Goal: Task Accomplishment & Management: Complete application form

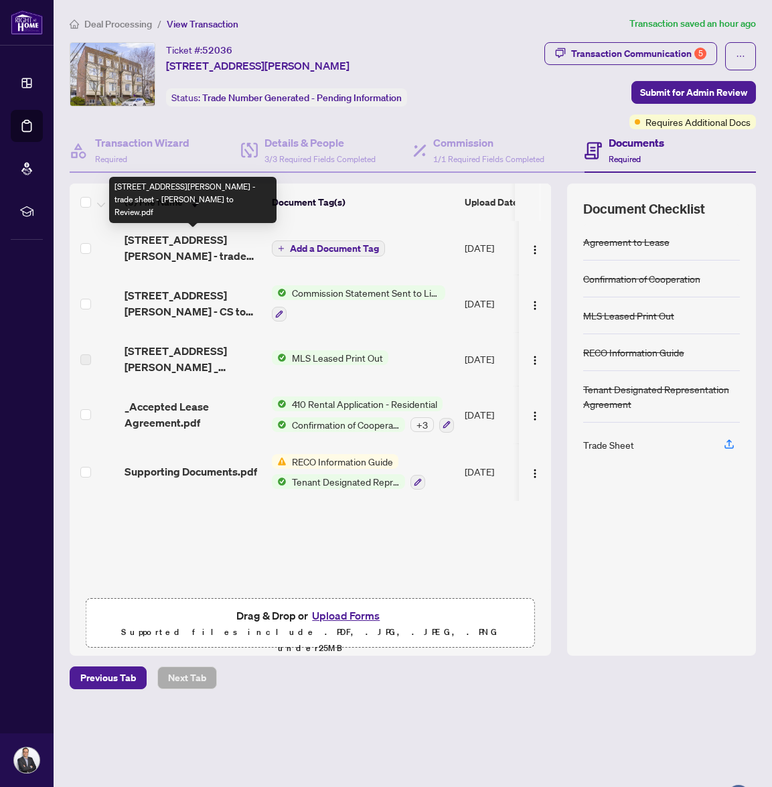
click at [206, 238] on span "[STREET_ADDRESS][PERSON_NAME] - trade sheet - [PERSON_NAME] to Review.pdf" at bounding box center [193, 248] width 137 height 32
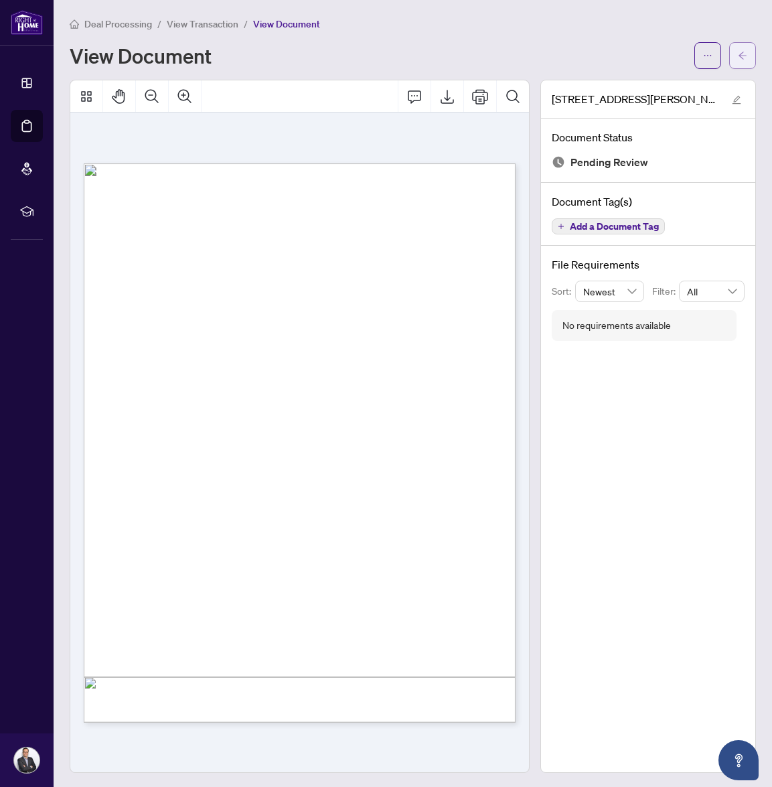
click at [736, 60] on button "button" at bounding box center [742, 55] width 27 height 27
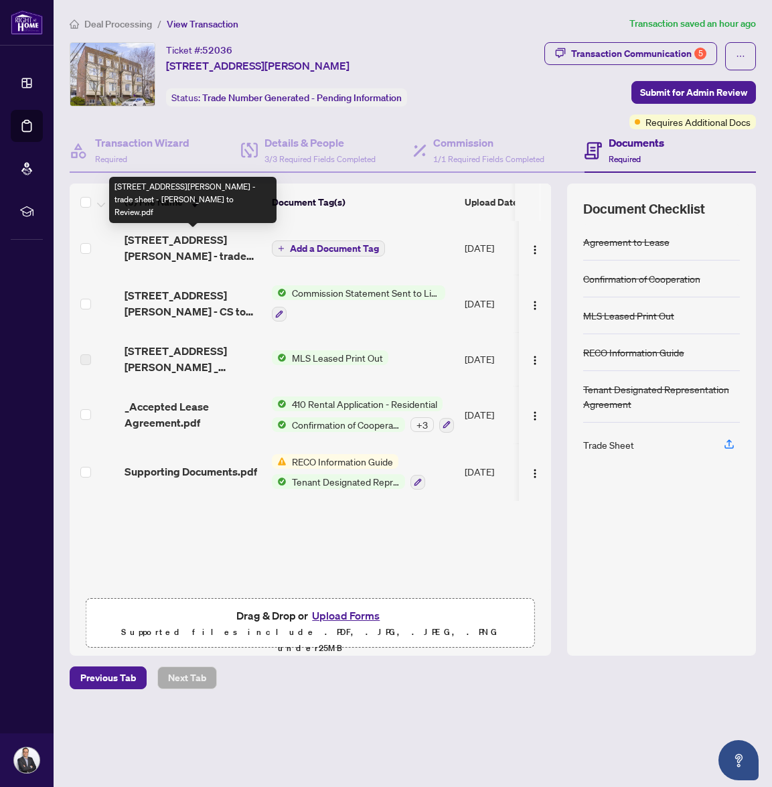
click at [172, 252] on span "[STREET_ADDRESS][PERSON_NAME] - trade sheet - [PERSON_NAME] to Review.pdf" at bounding box center [193, 248] width 137 height 32
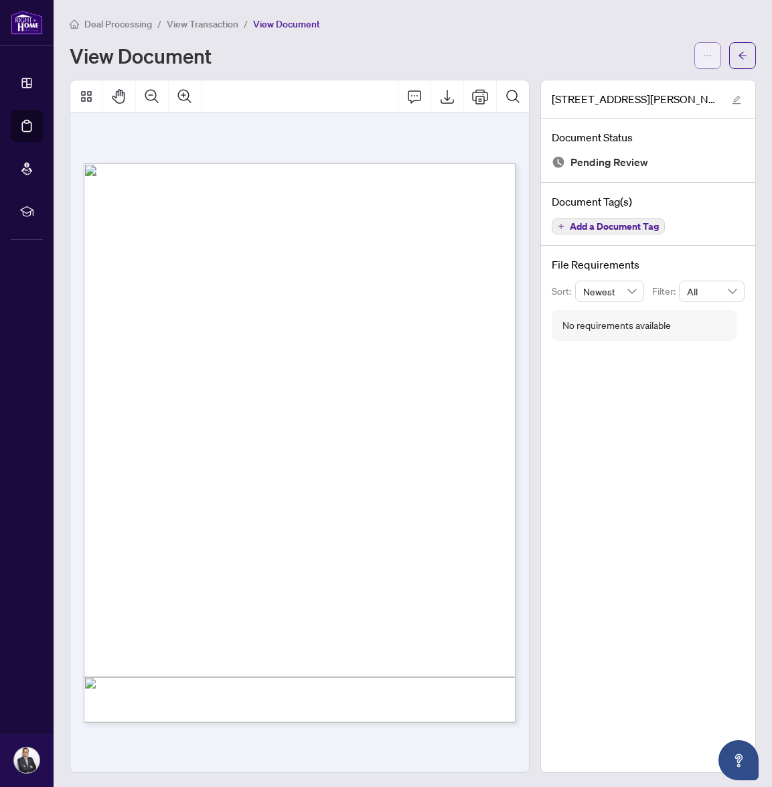
click at [714, 54] on button "button" at bounding box center [708, 55] width 27 height 27
click at [696, 85] on span "Download" at bounding box center [660, 84] width 102 height 15
click at [760, 54] on main "Deal Processing / View Transaction / View Document View Document [STREET_ADDRES…" at bounding box center [413, 393] width 719 height 787
click at [740, 54] on icon "arrow-left" at bounding box center [742, 55] width 9 height 9
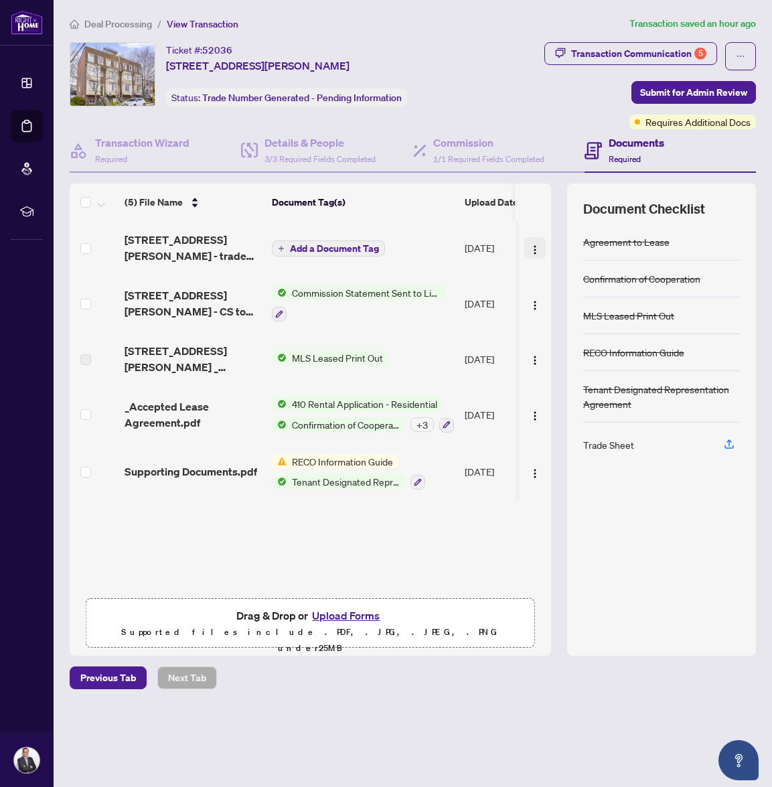
click at [532, 249] on img "button" at bounding box center [535, 249] width 11 height 11
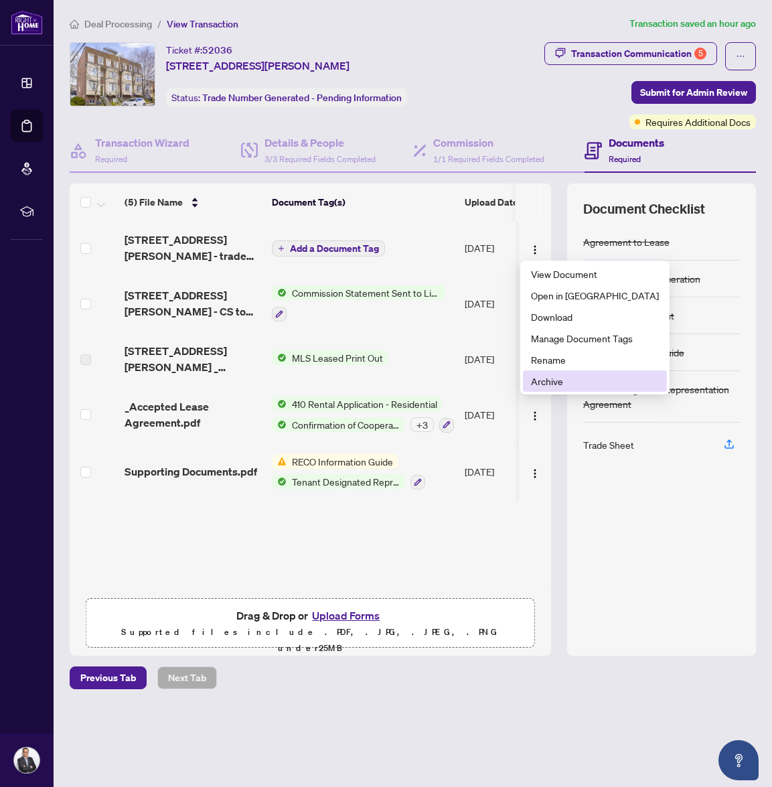
click at [569, 380] on span "Archive" at bounding box center [595, 381] width 128 height 15
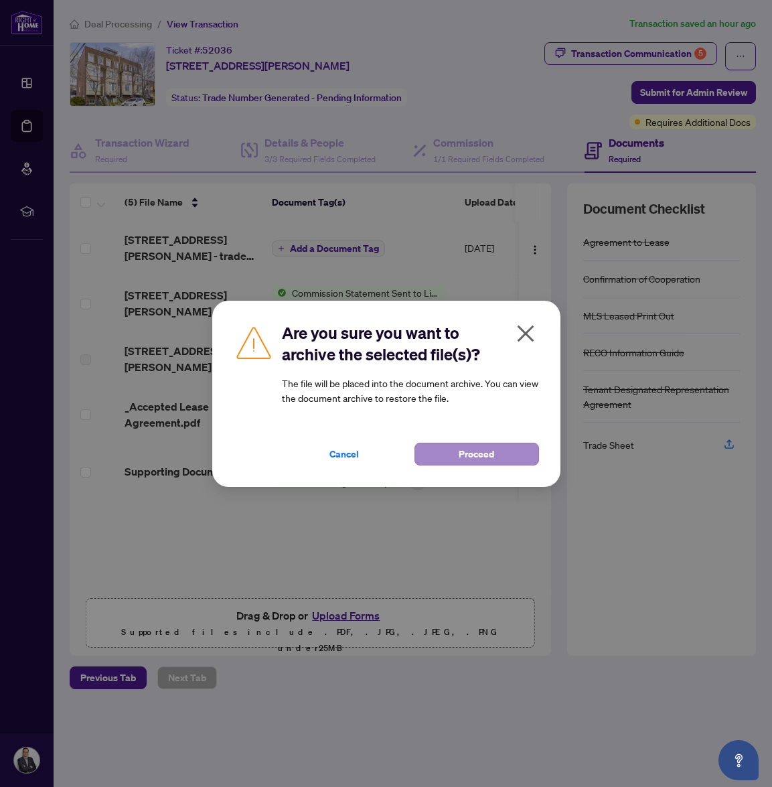
click at [504, 458] on button "Proceed" at bounding box center [477, 454] width 125 height 23
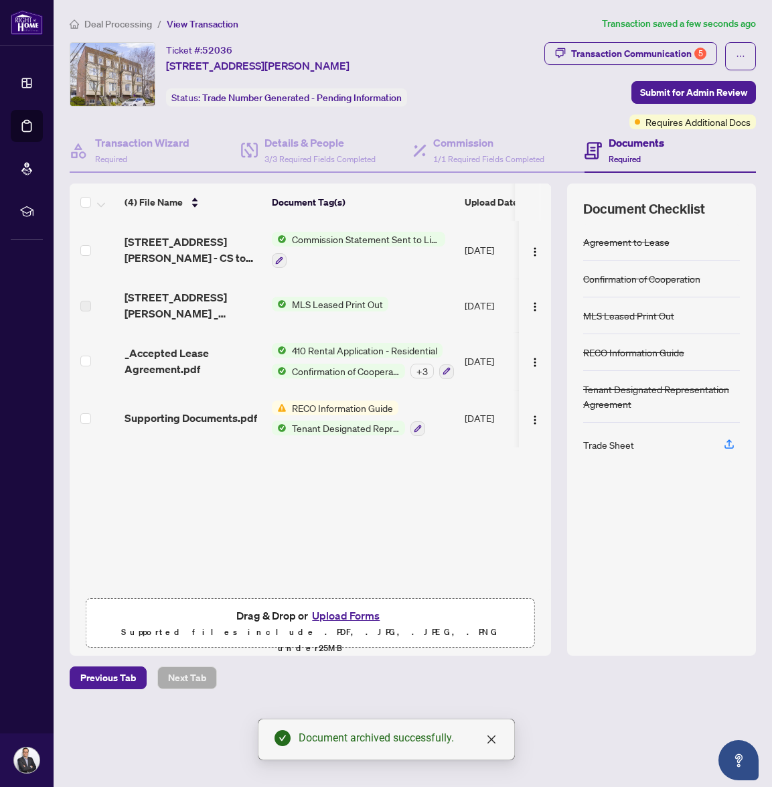
click at [368, 612] on button "Upload Forms" at bounding box center [346, 615] width 76 height 17
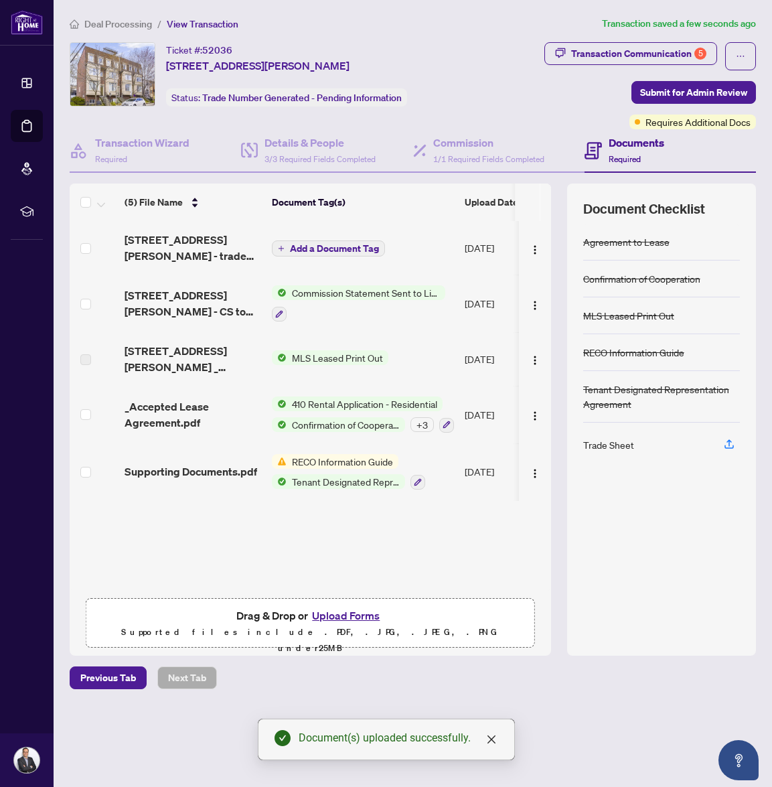
click at [355, 247] on span "Add a Document Tag" at bounding box center [334, 248] width 89 height 9
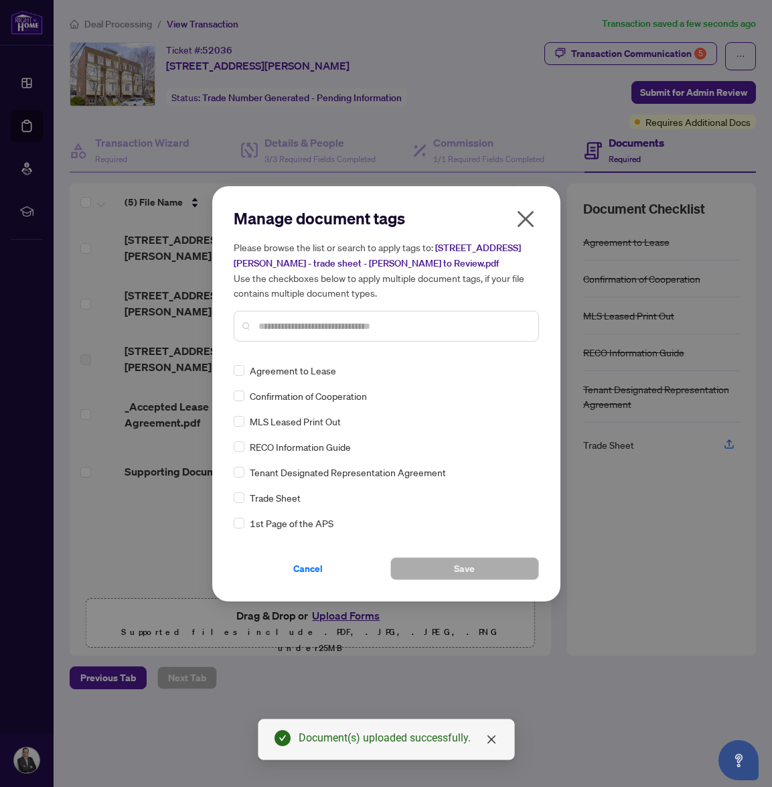
click at [361, 324] on input "text" at bounding box center [393, 326] width 269 height 15
type input "*****"
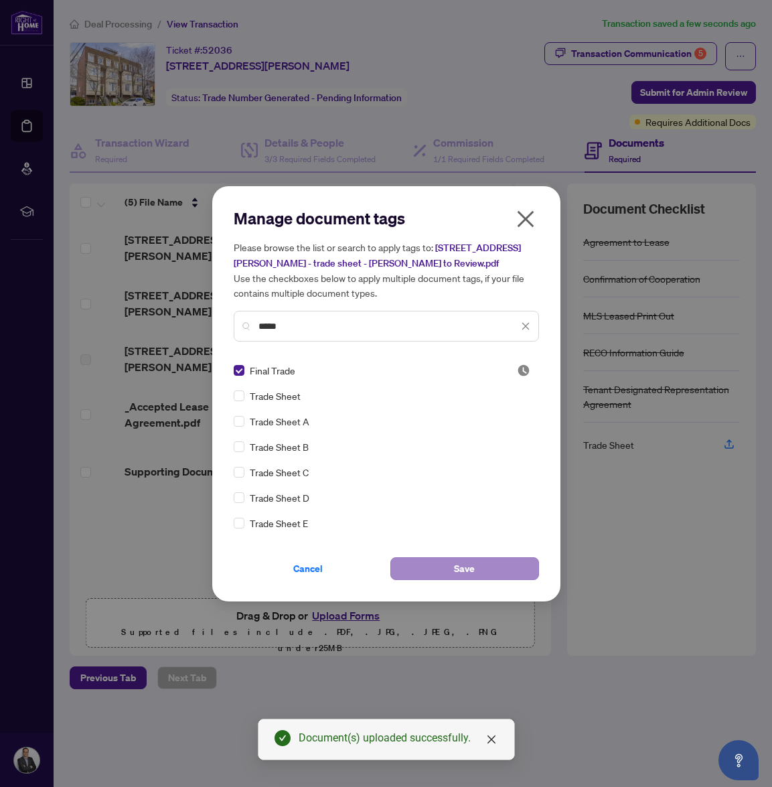
click at [457, 570] on span "Save" at bounding box center [464, 568] width 21 height 21
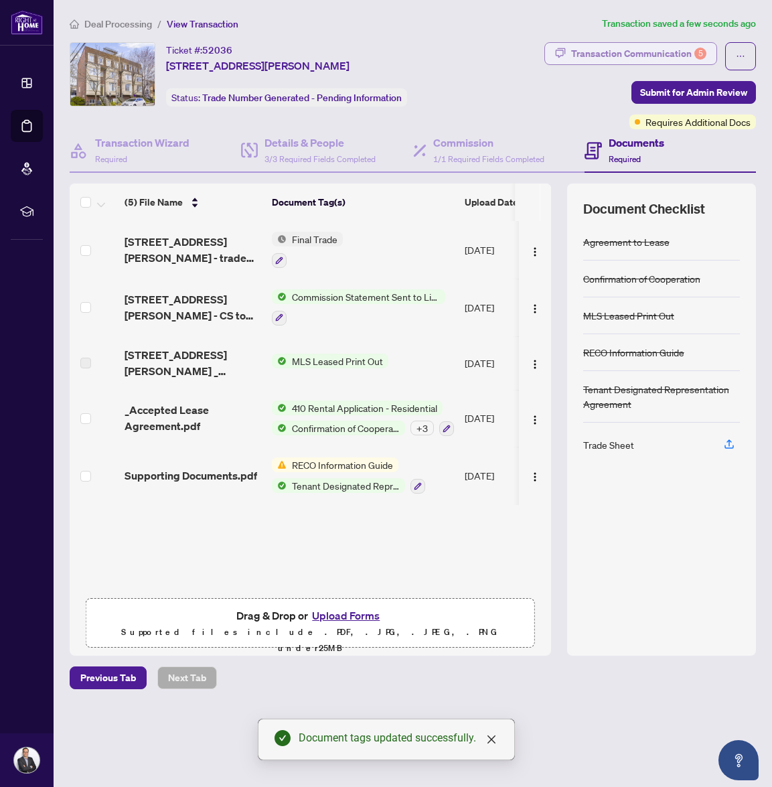
click at [648, 58] on div "Transaction Communication 5" at bounding box center [638, 53] width 135 height 21
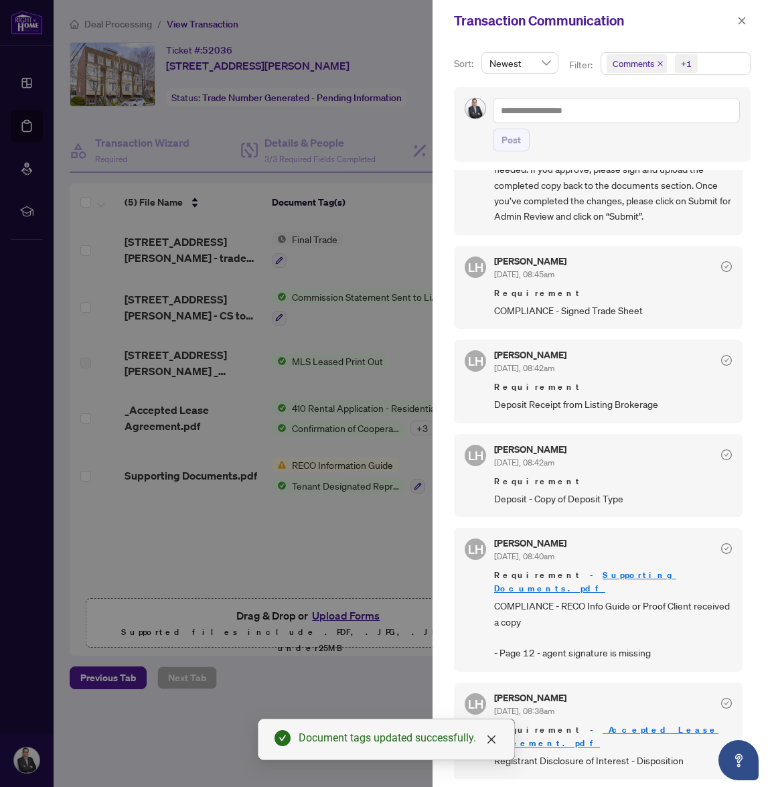
scroll to position [135, 0]
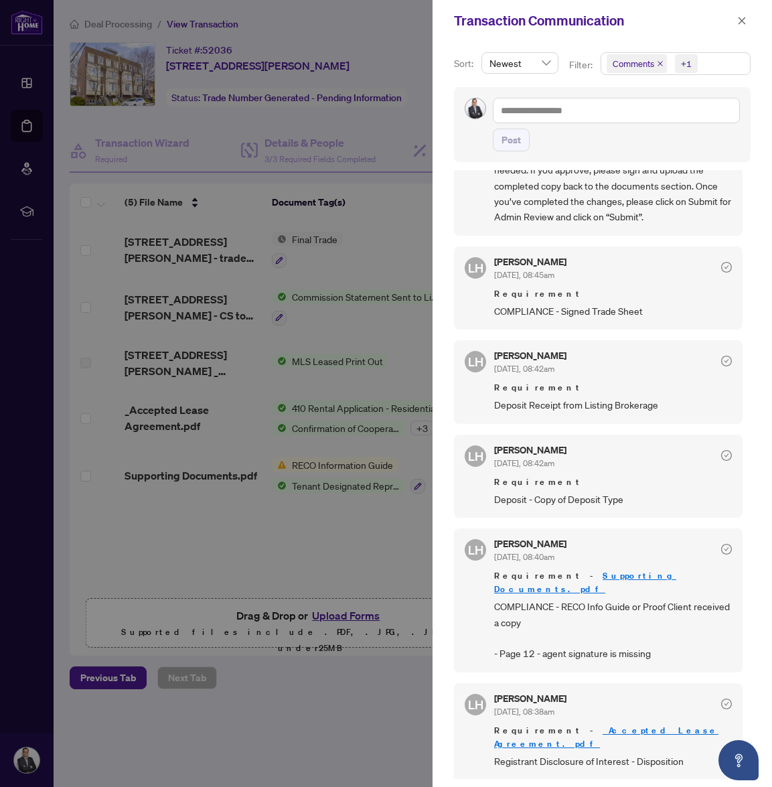
click at [339, 581] on div at bounding box center [386, 393] width 772 height 787
click at [311, 564] on div at bounding box center [386, 393] width 772 height 787
click at [312, 477] on div at bounding box center [386, 393] width 772 height 787
click at [738, 18] on icon "close" at bounding box center [741, 20] width 9 height 9
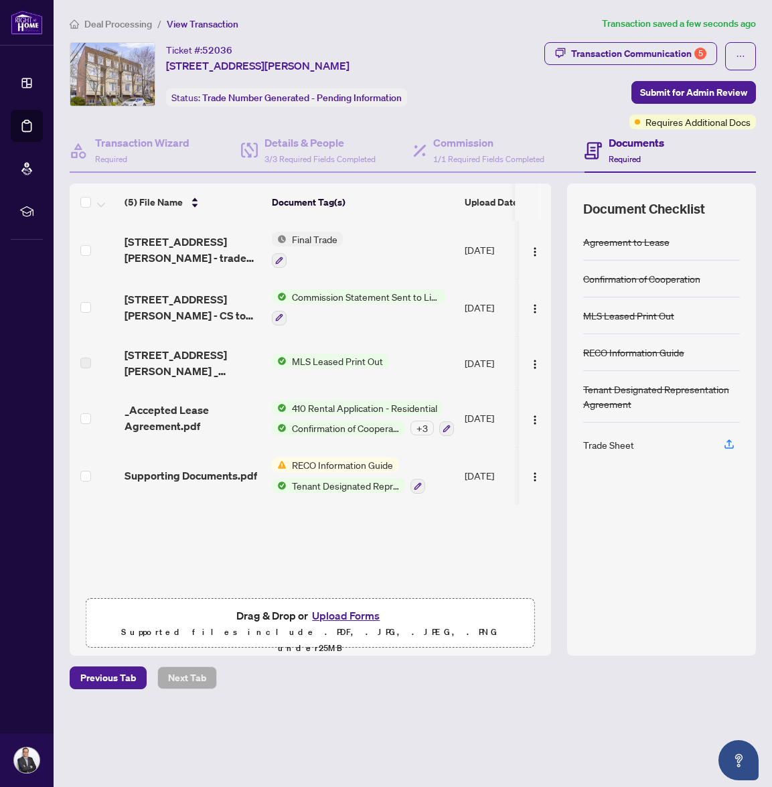
click at [342, 460] on span "RECO Information Guide" at bounding box center [343, 464] width 112 height 15
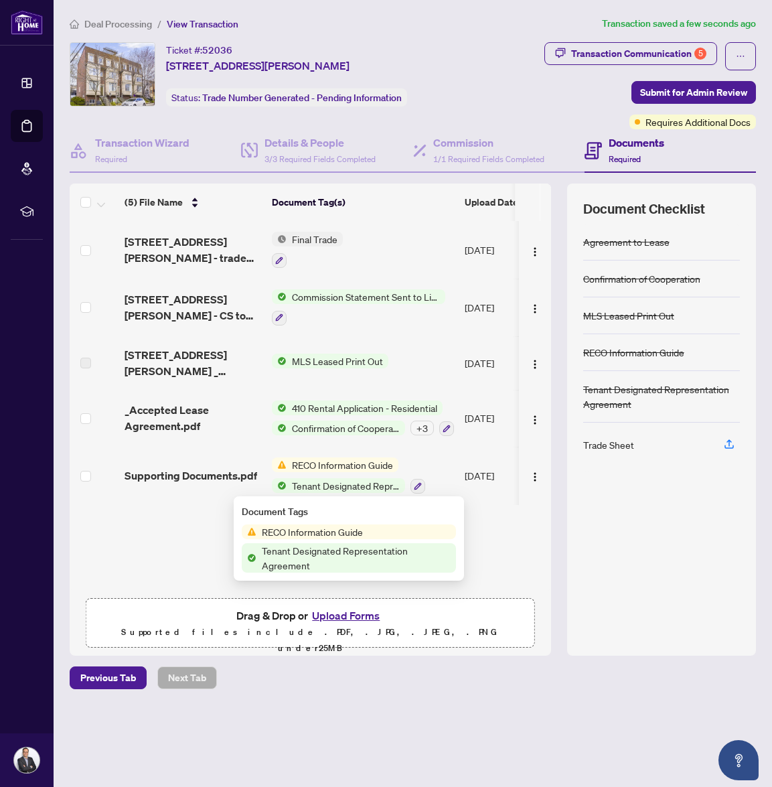
click at [175, 482] on span "Supporting Documents.pdf" at bounding box center [191, 476] width 133 height 16
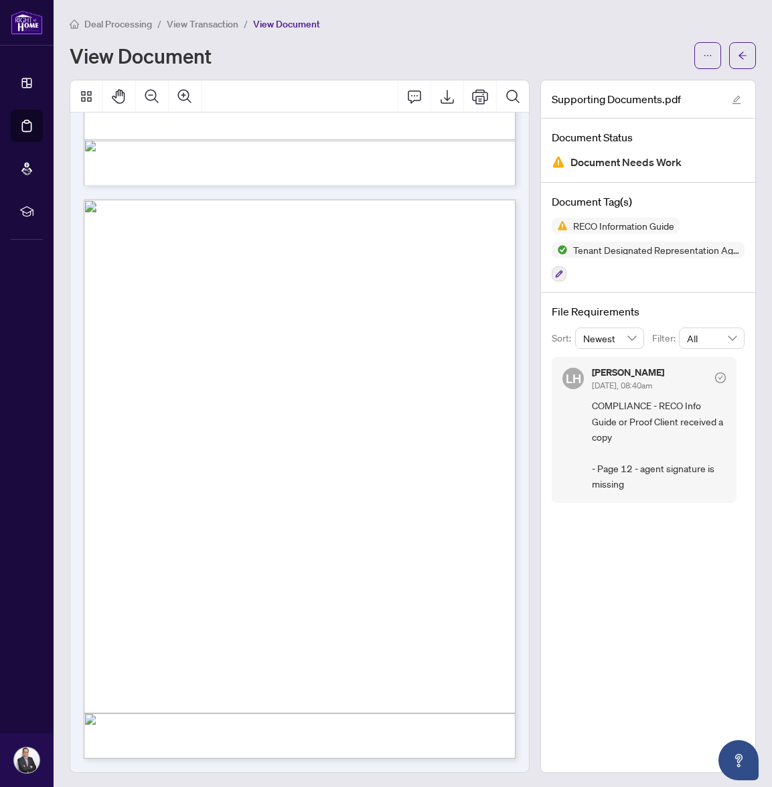
scroll to position [9671, 0]
click at [734, 57] on button "button" at bounding box center [742, 55] width 27 height 27
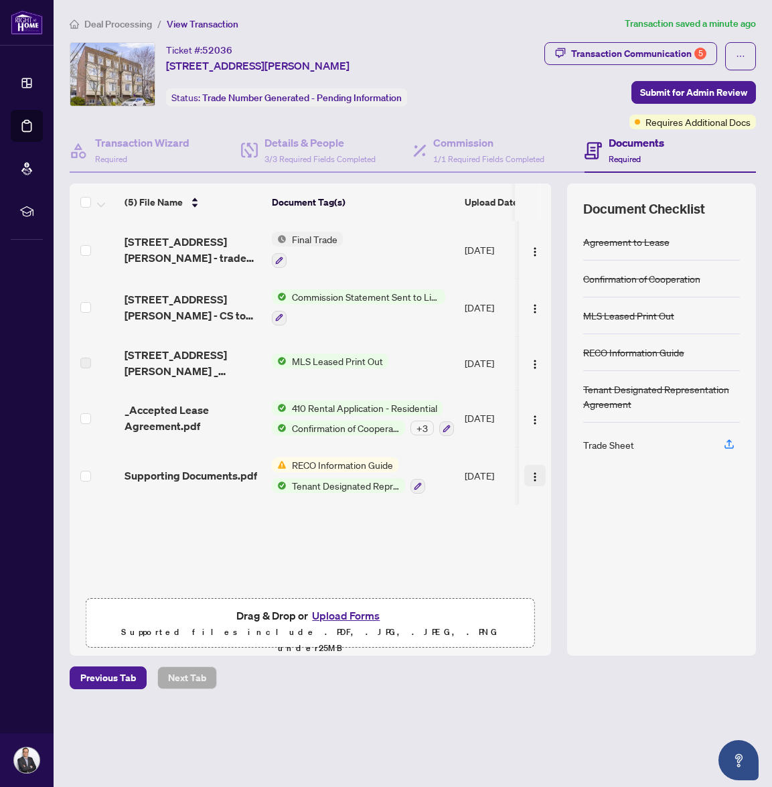
click at [524, 474] on button "button" at bounding box center [534, 475] width 21 height 21
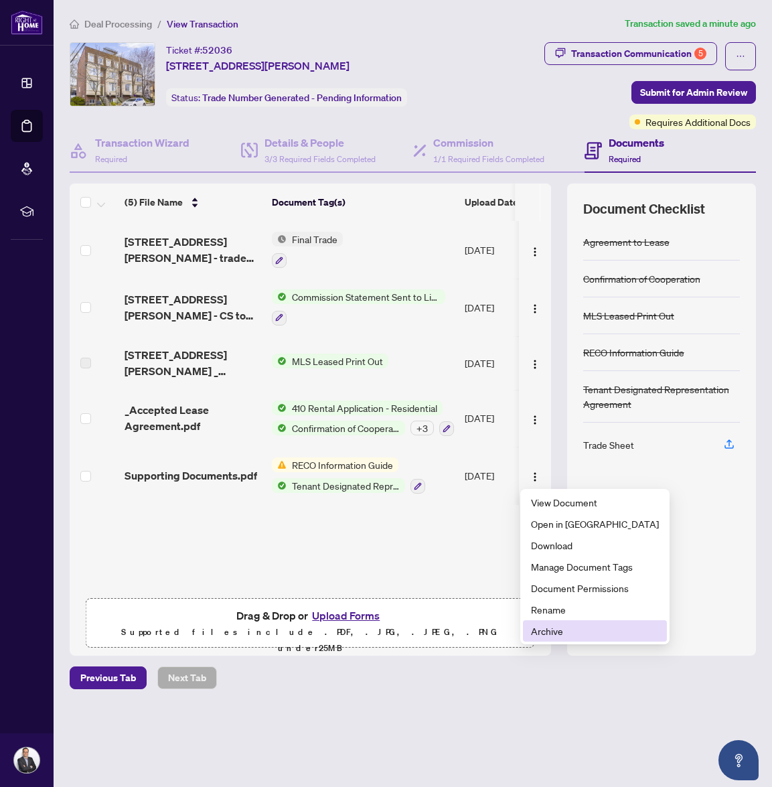
click at [563, 625] on span "Archive" at bounding box center [595, 631] width 128 height 15
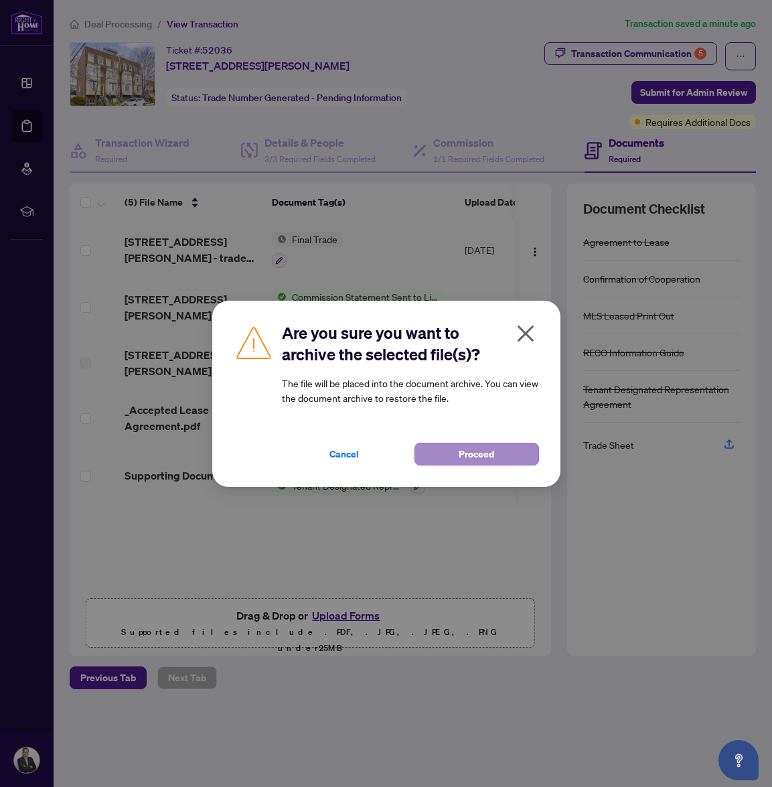
click at [474, 454] on span "Proceed" at bounding box center [476, 453] width 35 height 21
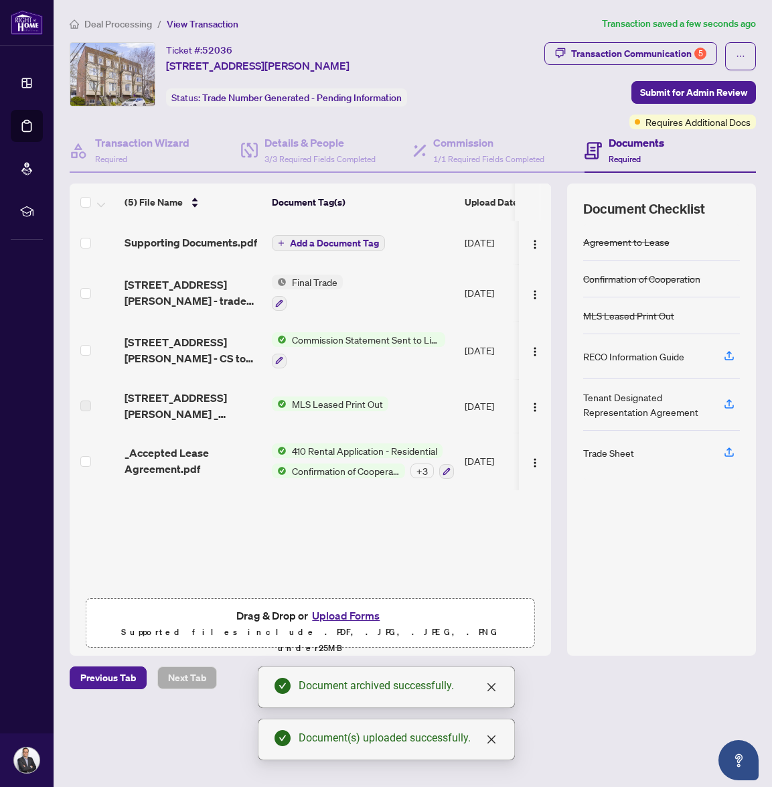
click at [328, 243] on span "Add a Document Tag" at bounding box center [334, 242] width 89 height 9
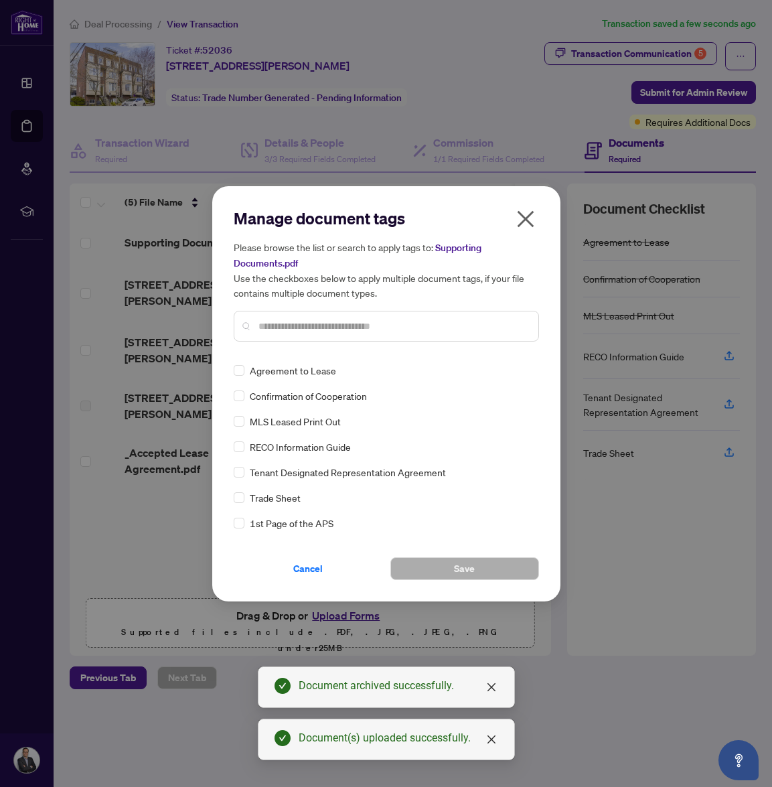
click at [358, 317] on div at bounding box center [386, 326] width 305 height 31
click at [358, 323] on input "text" at bounding box center [393, 326] width 269 height 15
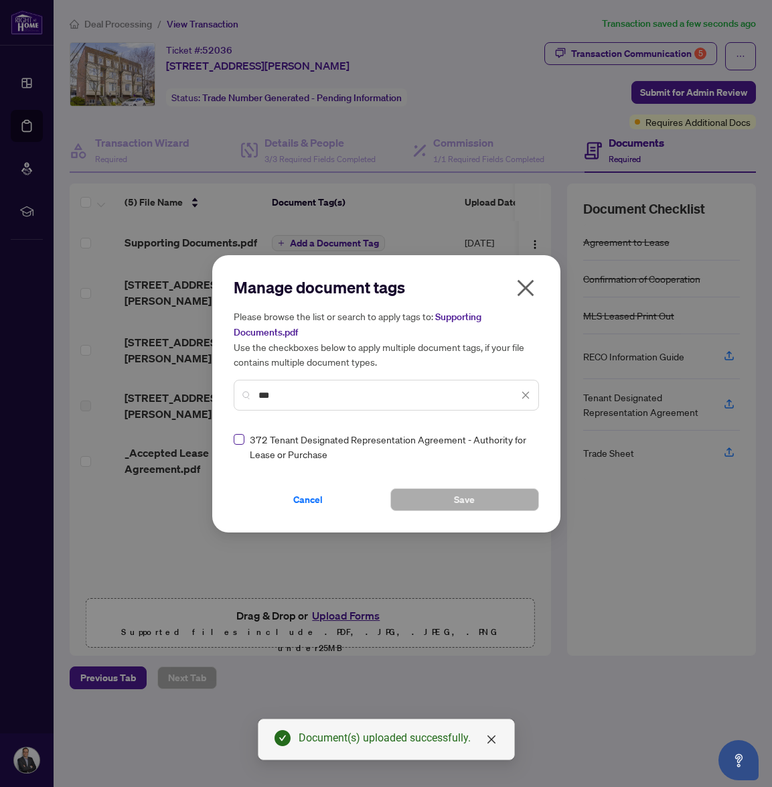
click at [237, 441] on span at bounding box center [239, 439] width 11 height 11
click at [314, 389] on input "***" at bounding box center [389, 395] width 260 height 15
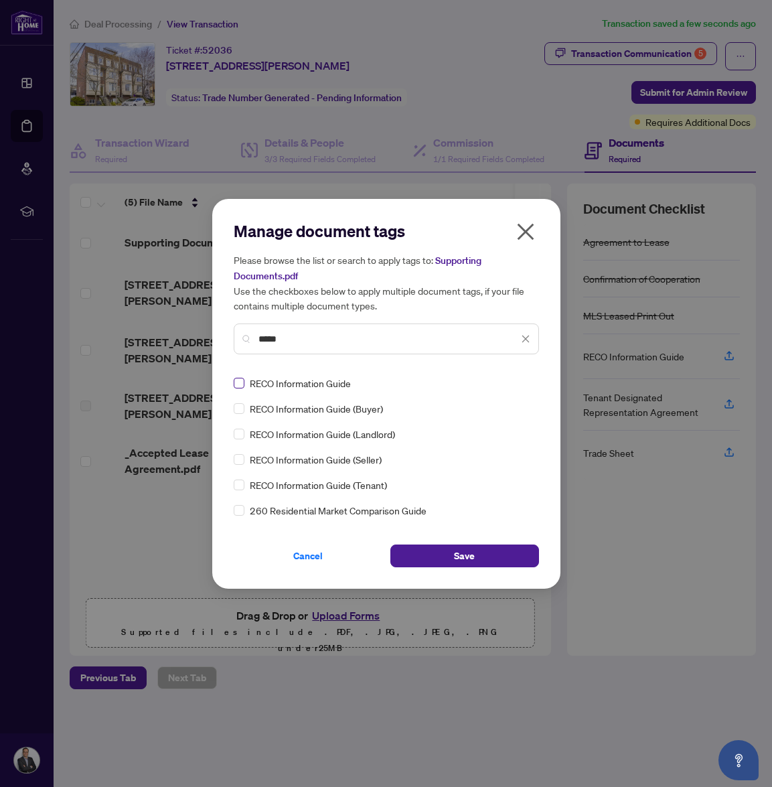
type input "*****"
click at [435, 551] on button "Save" at bounding box center [464, 556] width 149 height 23
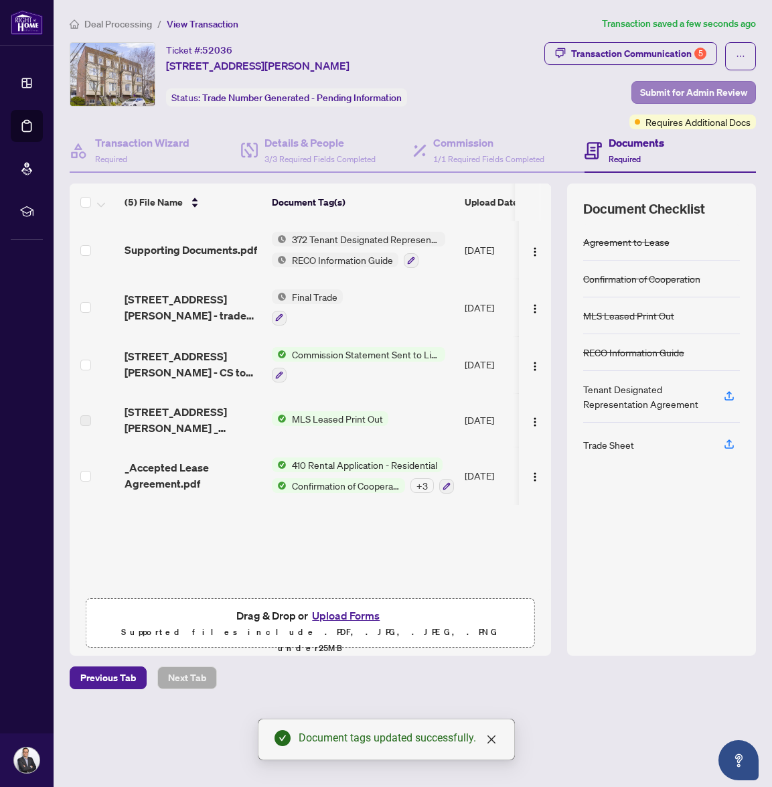
click at [696, 86] on span "Submit for Admin Review" at bounding box center [693, 92] width 107 height 21
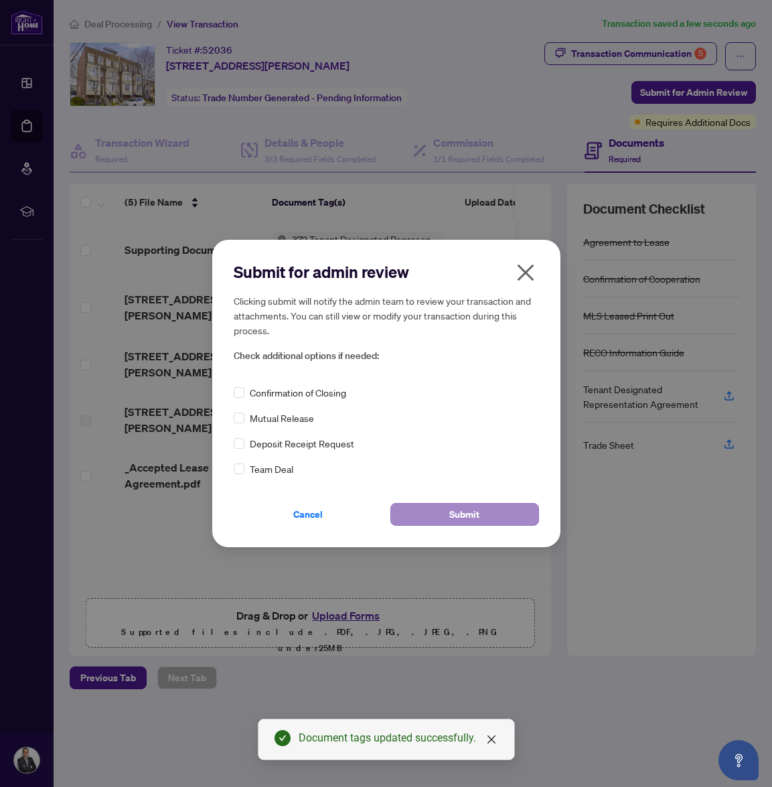
click at [424, 518] on button "Submit" at bounding box center [464, 514] width 149 height 23
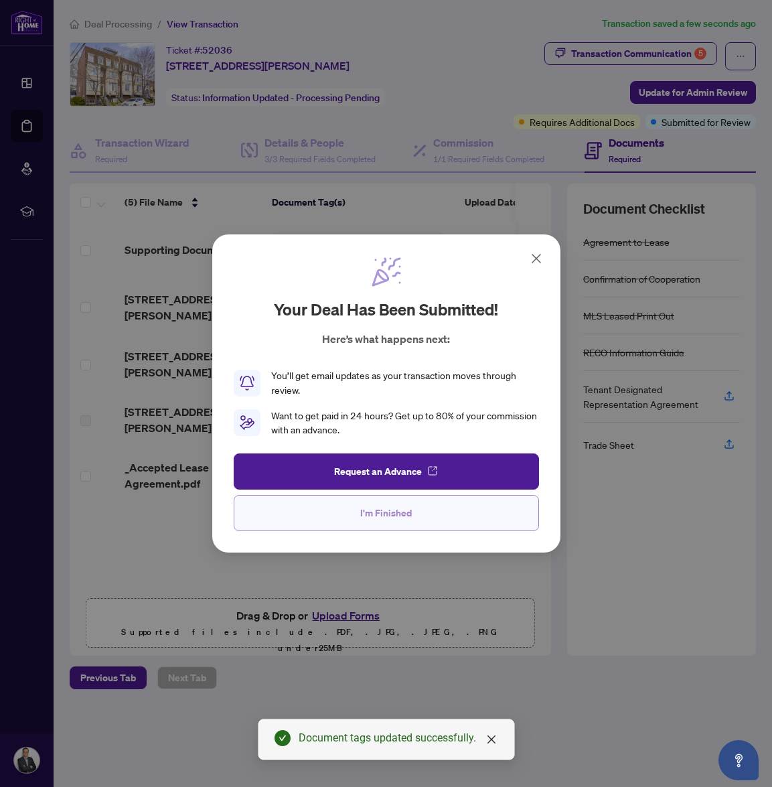
click at [350, 516] on button "I'm Finished" at bounding box center [386, 513] width 305 height 36
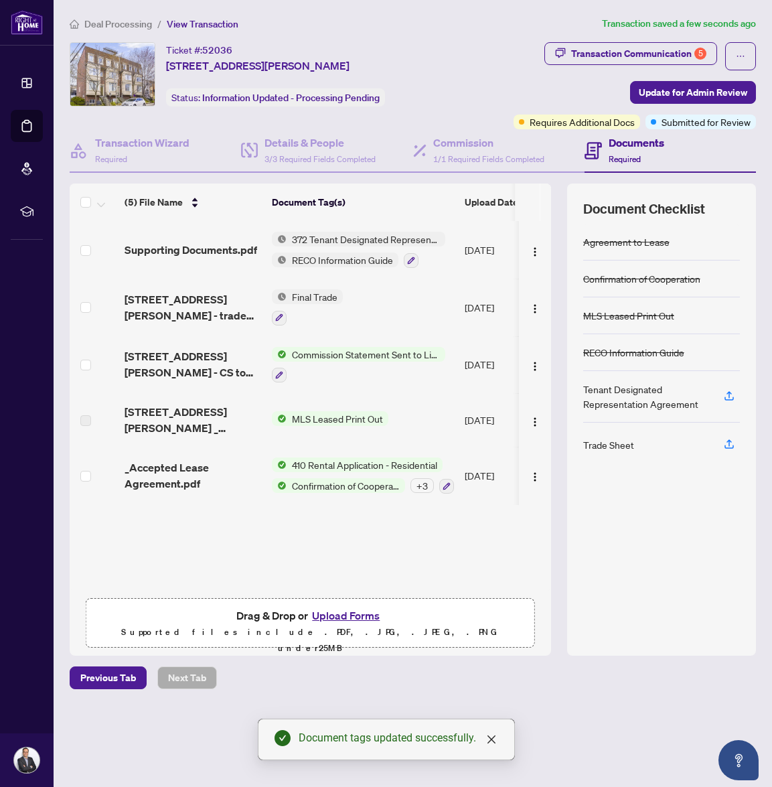
click at [110, 19] on span "Deal Processing" at bounding box center [118, 24] width 68 height 12
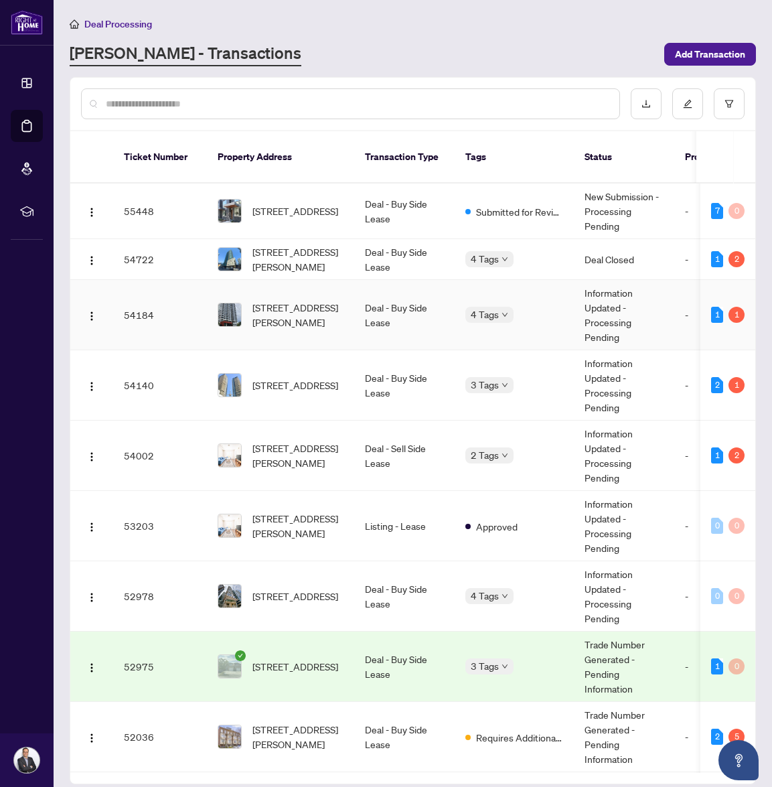
click at [535, 326] on td "4 Tags" at bounding box center [514, 315] width 119 height 70
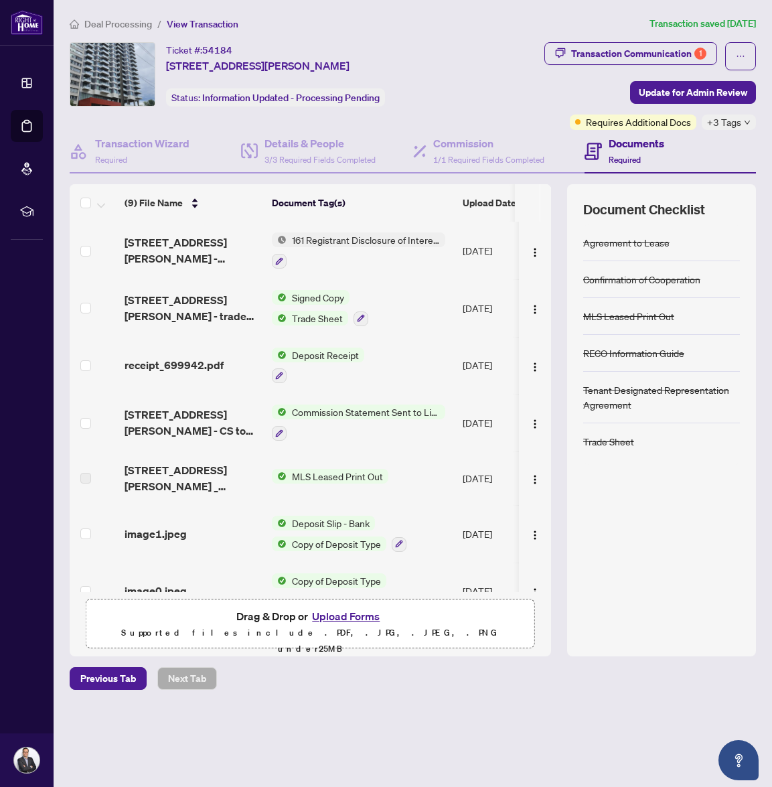
click at [121, 26] on span "Deal Processing" at bounding box center [118, 24] width 68 height 12
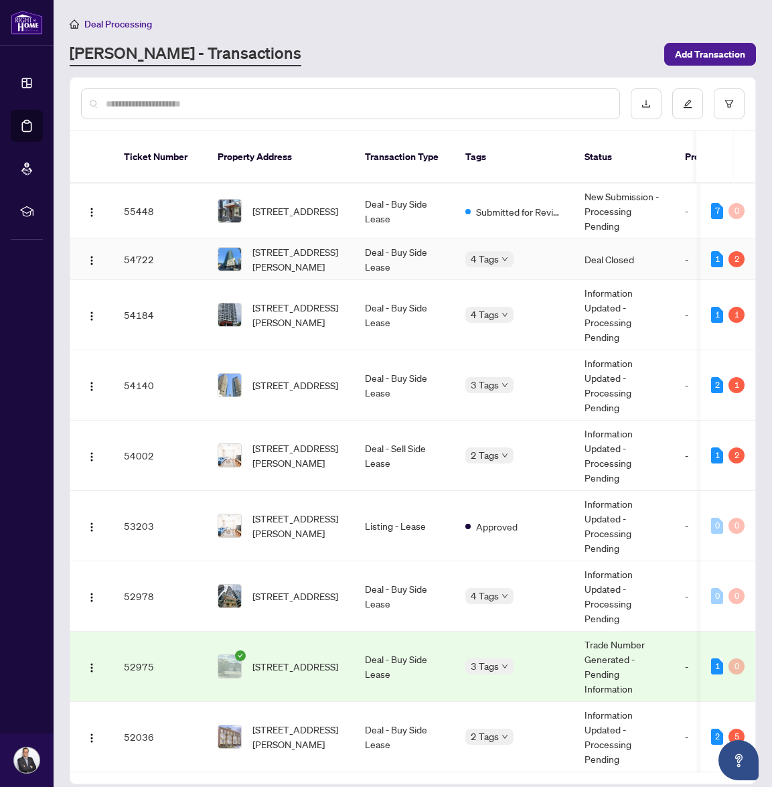
click at [326, 244] on span "[STREET_ADDRESS][PERSON_NAME]" at bounding box center [298, 258] width 91 height 29
